Goal: Task Accomplishment & Management: Manage account settings

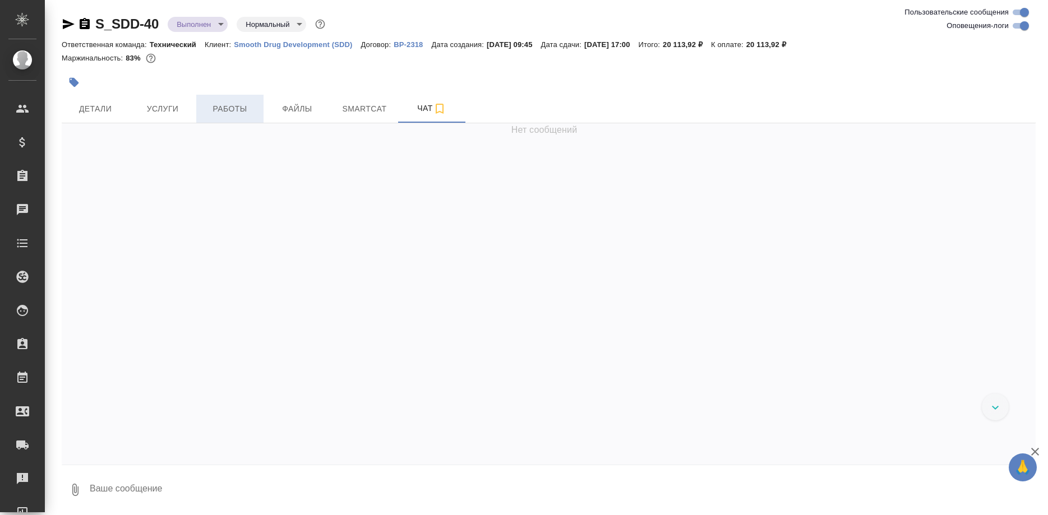
click at [233, 107] on span "Работы" at bounding box center [230, 109] width 54 height 14
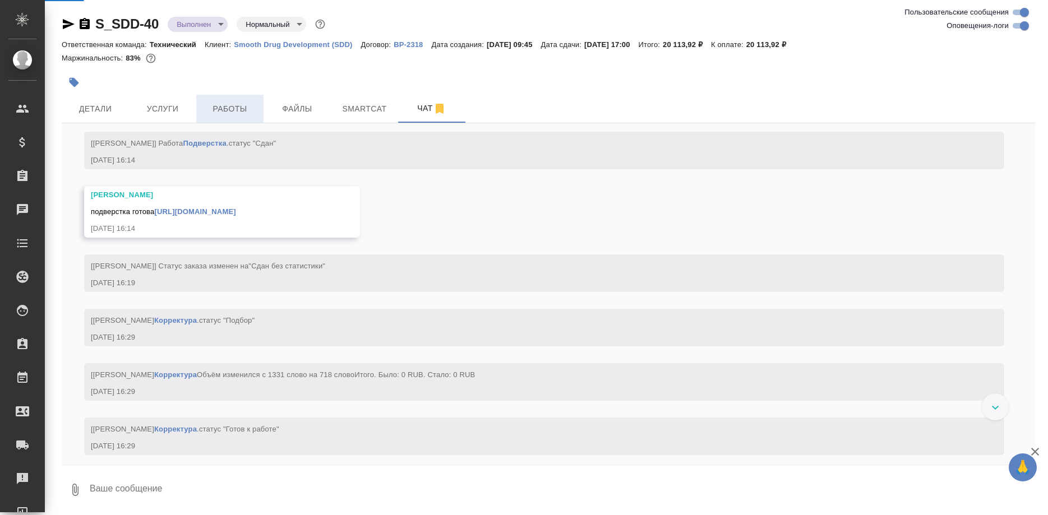
scroll to position [7012, 0]
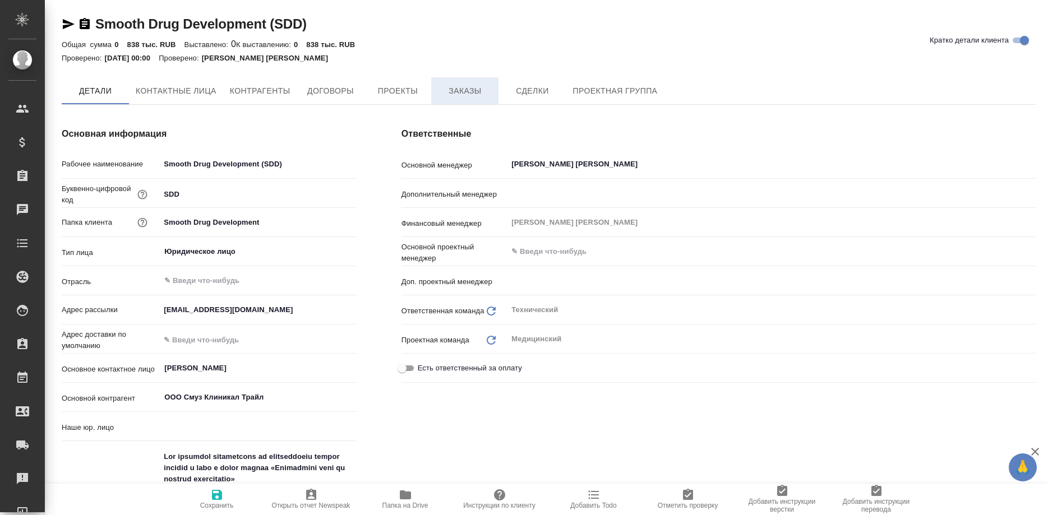
type input "(OTP) Общество с ограниченной ответственностью «Вектор Развития»"
type textarea "x"
click at [471, 89] on span "Заказы" at bounding box center [465, 91] width 54 height 14
type textarea "x"
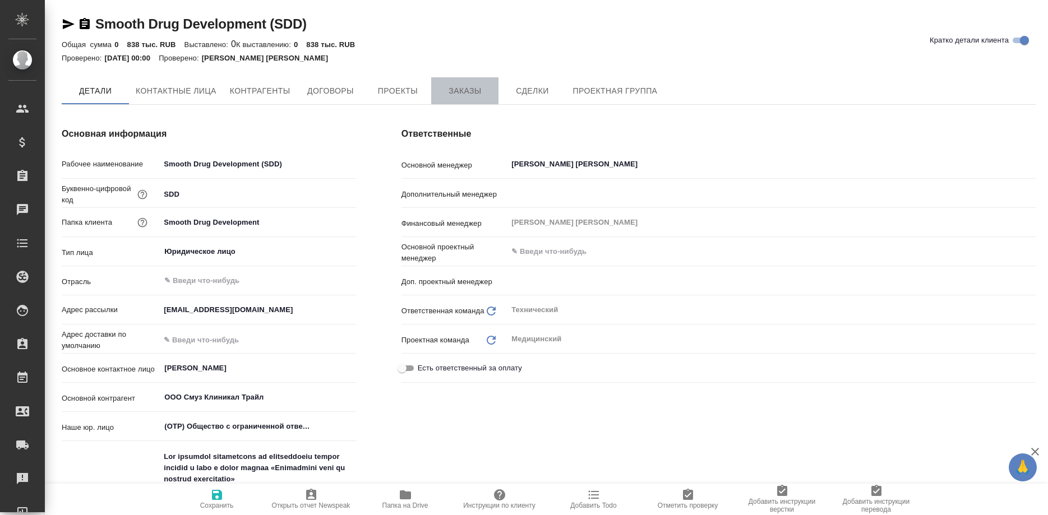
type textarea "x"
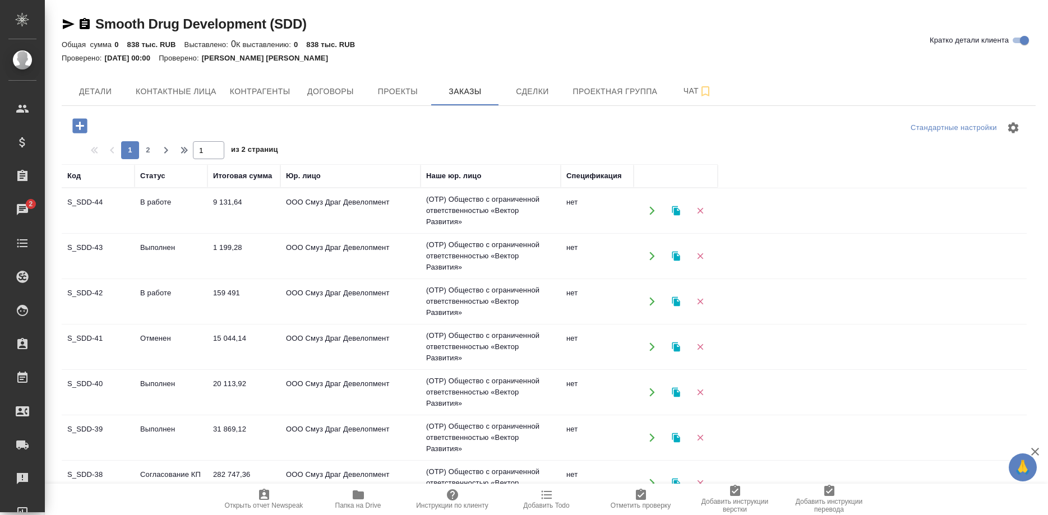
click at [85, 425] on td "S_SDD-39" at bounding box center [98, 437] width 73 height 39
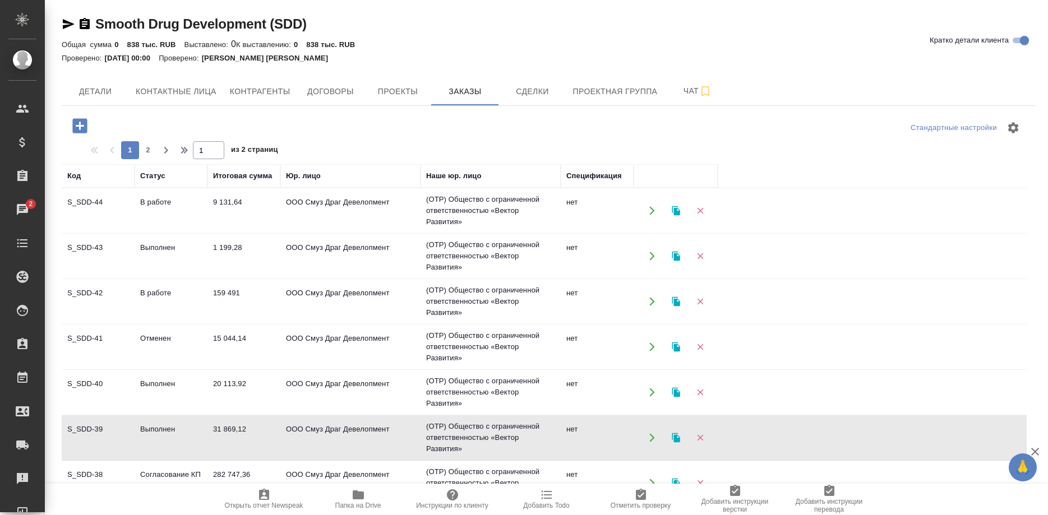
click at [85, 425] on td "S_SDD-39" at bounding box center [98, 437] width 73 height 39
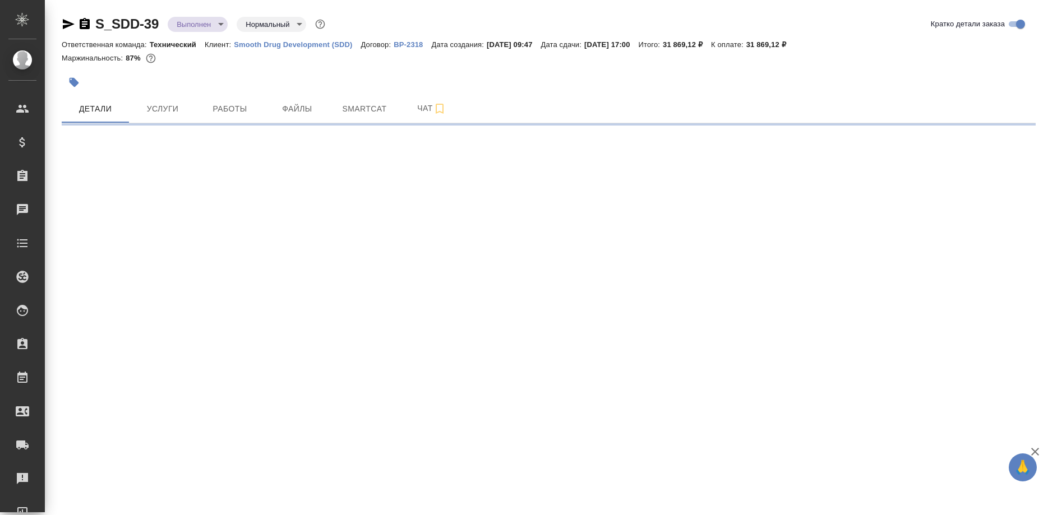
select select "RU"
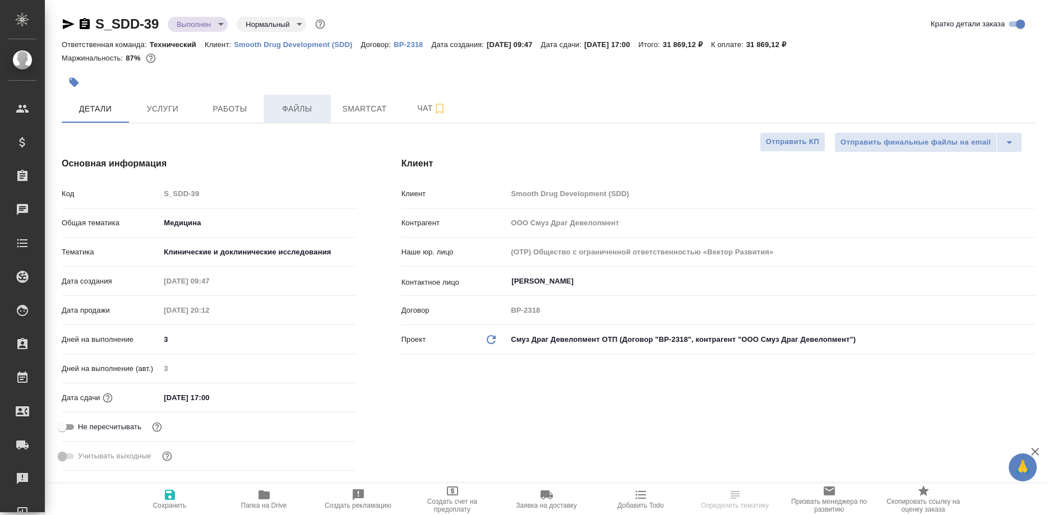
type textarea "x"
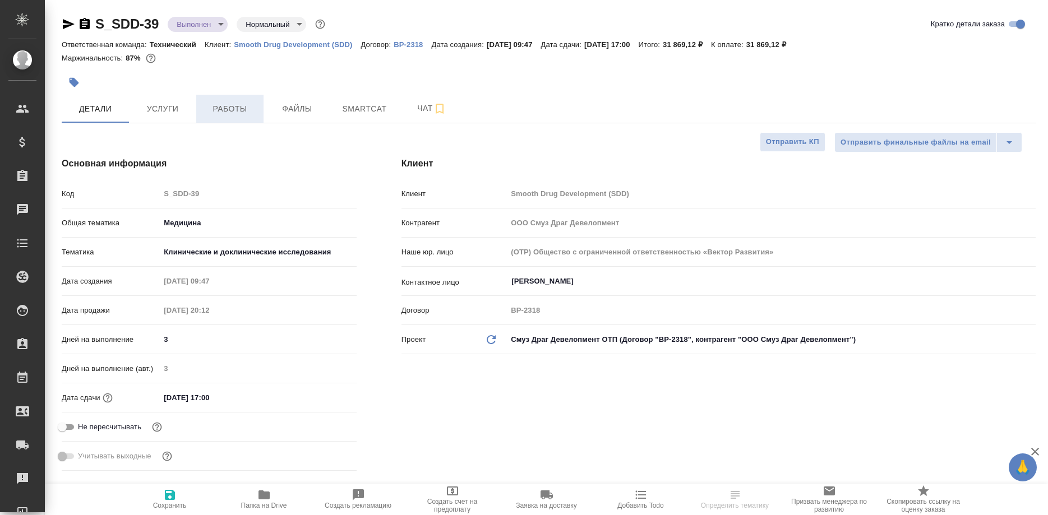
type textarea "x"
click at [235, 110] on span "Работы" at bounding box center [230, 109] width 54 height 14
type textarea "x"
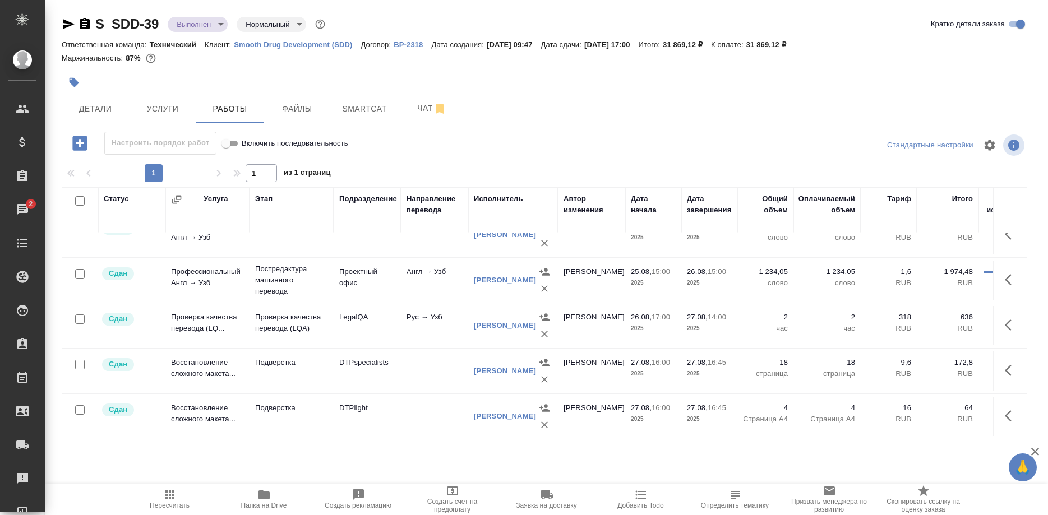
scroll to position [100, 0]
